Goal: Information Seeking & Learning: Understand process/instructions

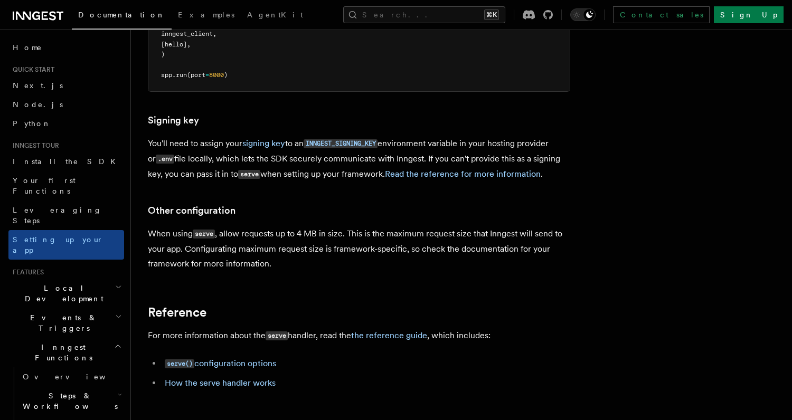
scroll to position [708, 0]
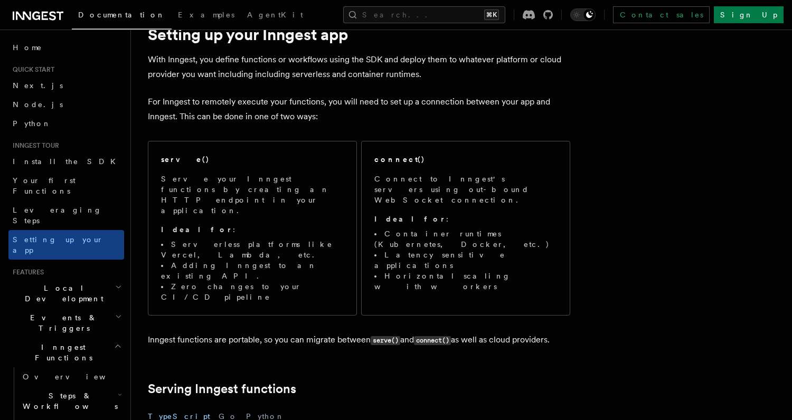
scroll to position [45, 0]
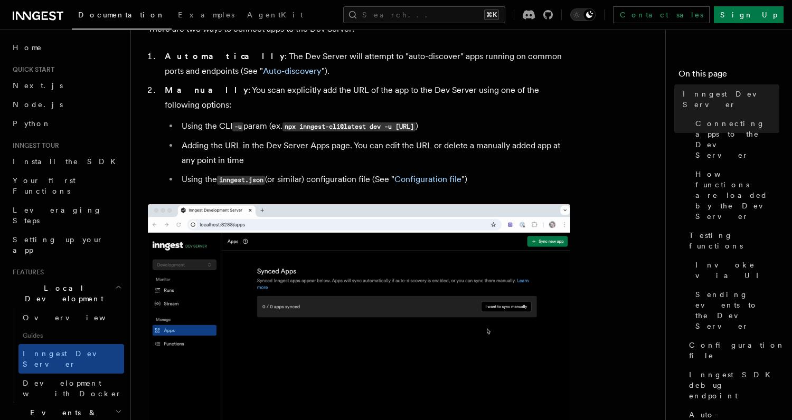
scroll to position [688, 0]
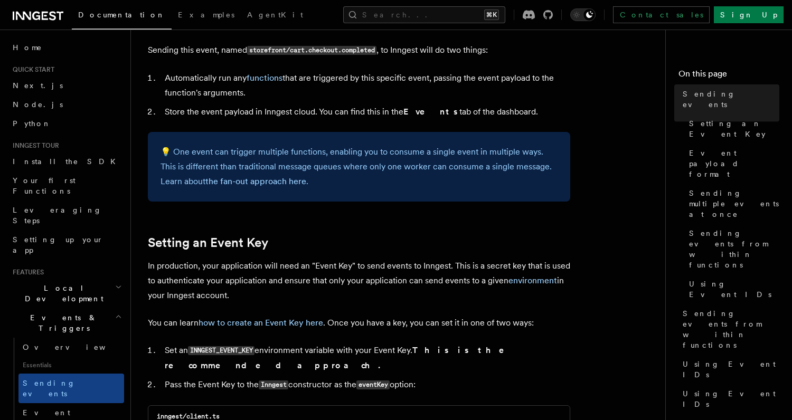
scroll to position [613, 0]
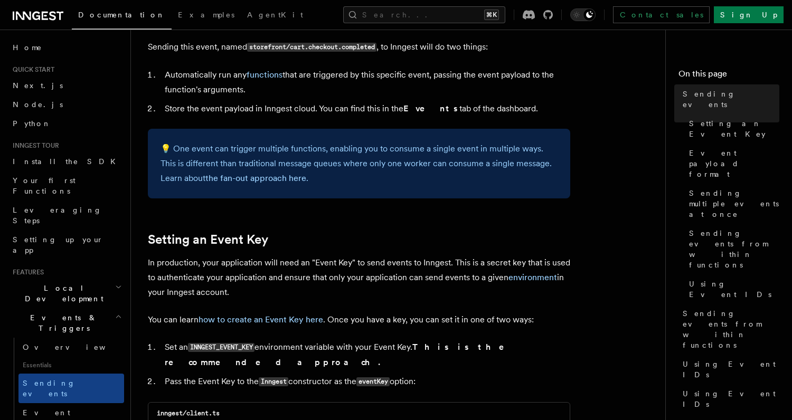
click at [384, 181] on p "💡 One event can trigger multiple functions, enabling you to consume a single ev…" at bounding box center [358, 163] width 397 height 44
